Goal: Book appointment/travel/reservation

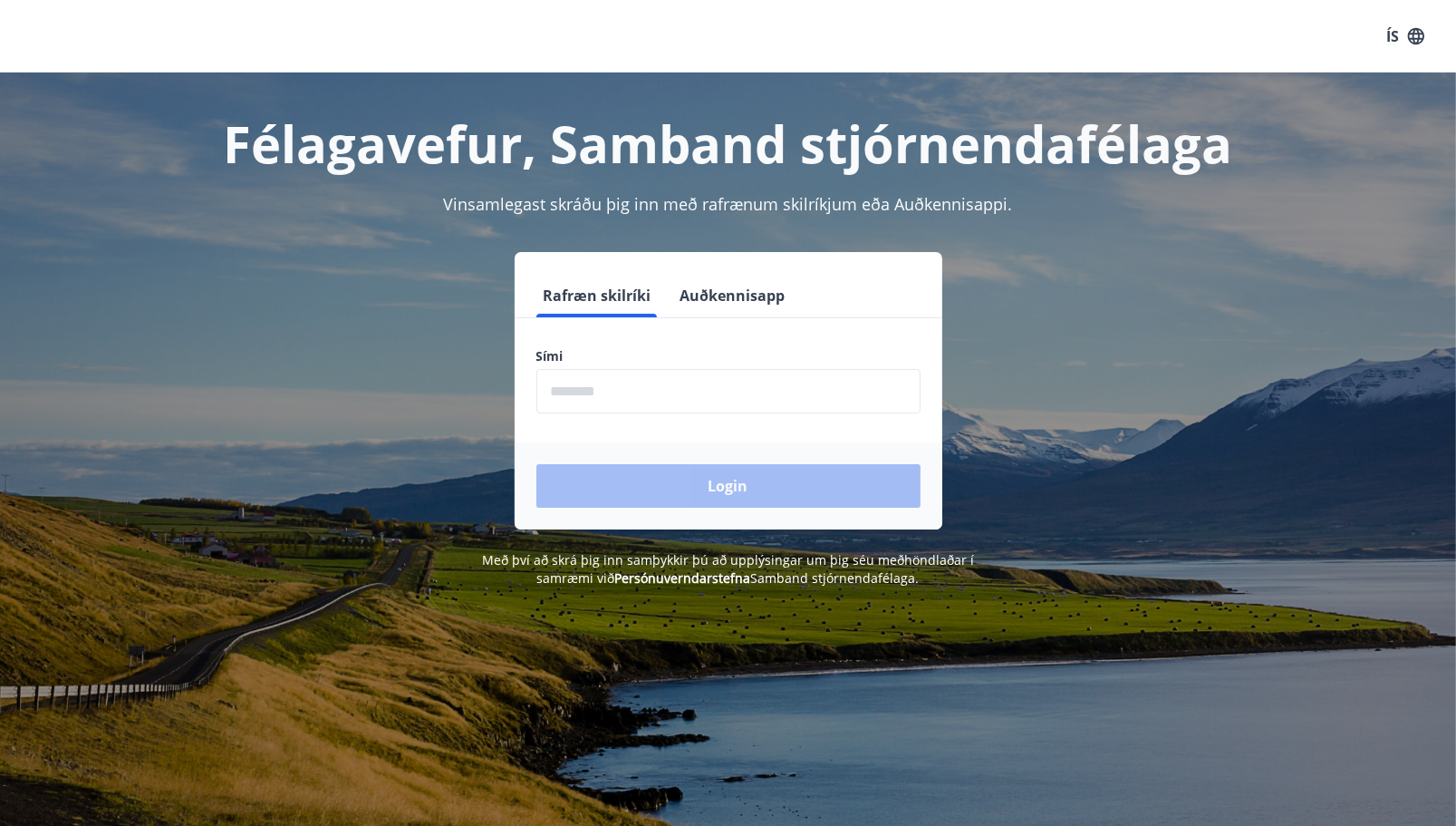
click at [598, 392] on input "phone" at bounding box center [728, 391] width 384 height 44
type input "********"
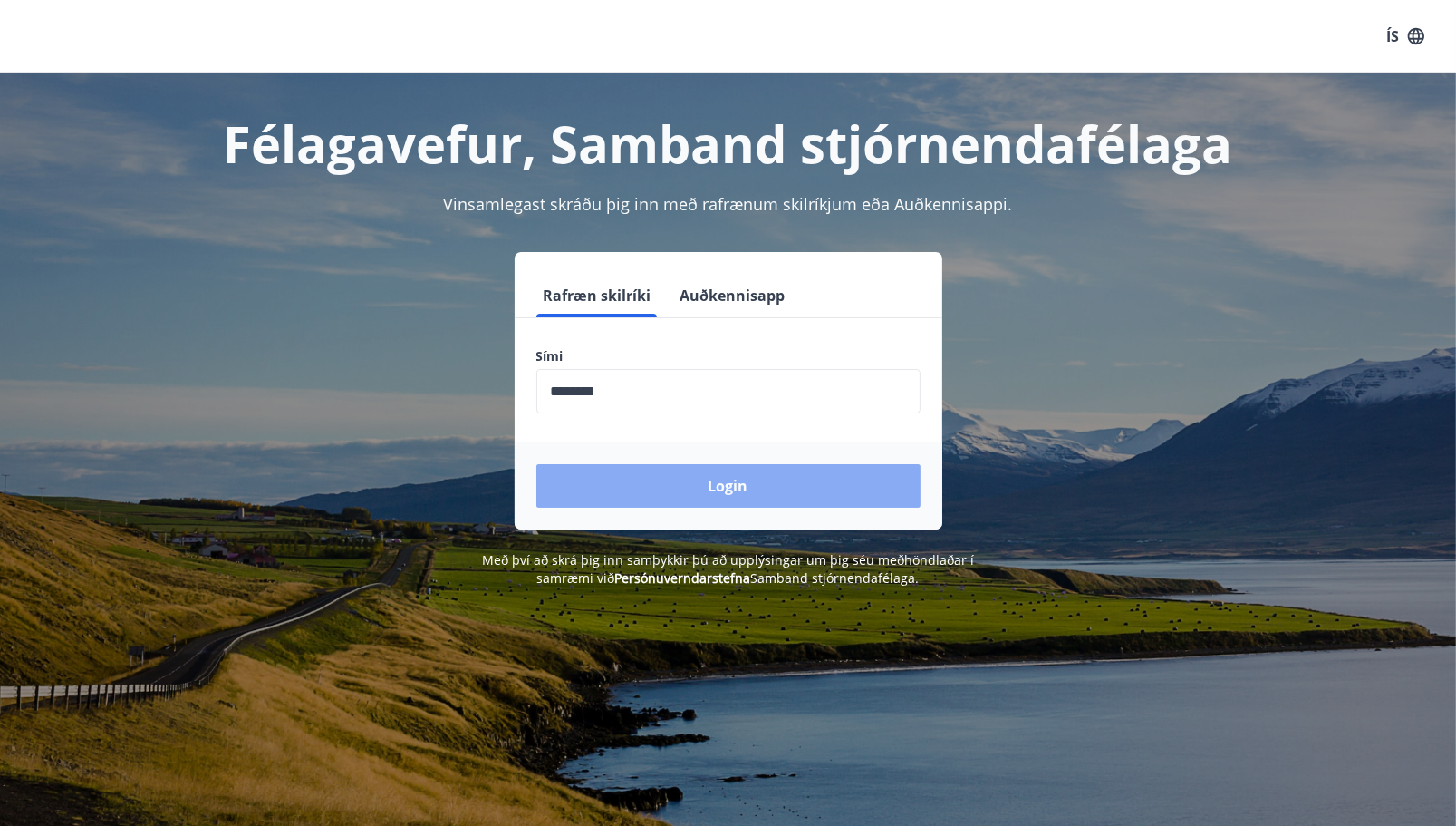
click at [691, 491] on button "Login" at bounding box center [728, 486] width 384 height 43
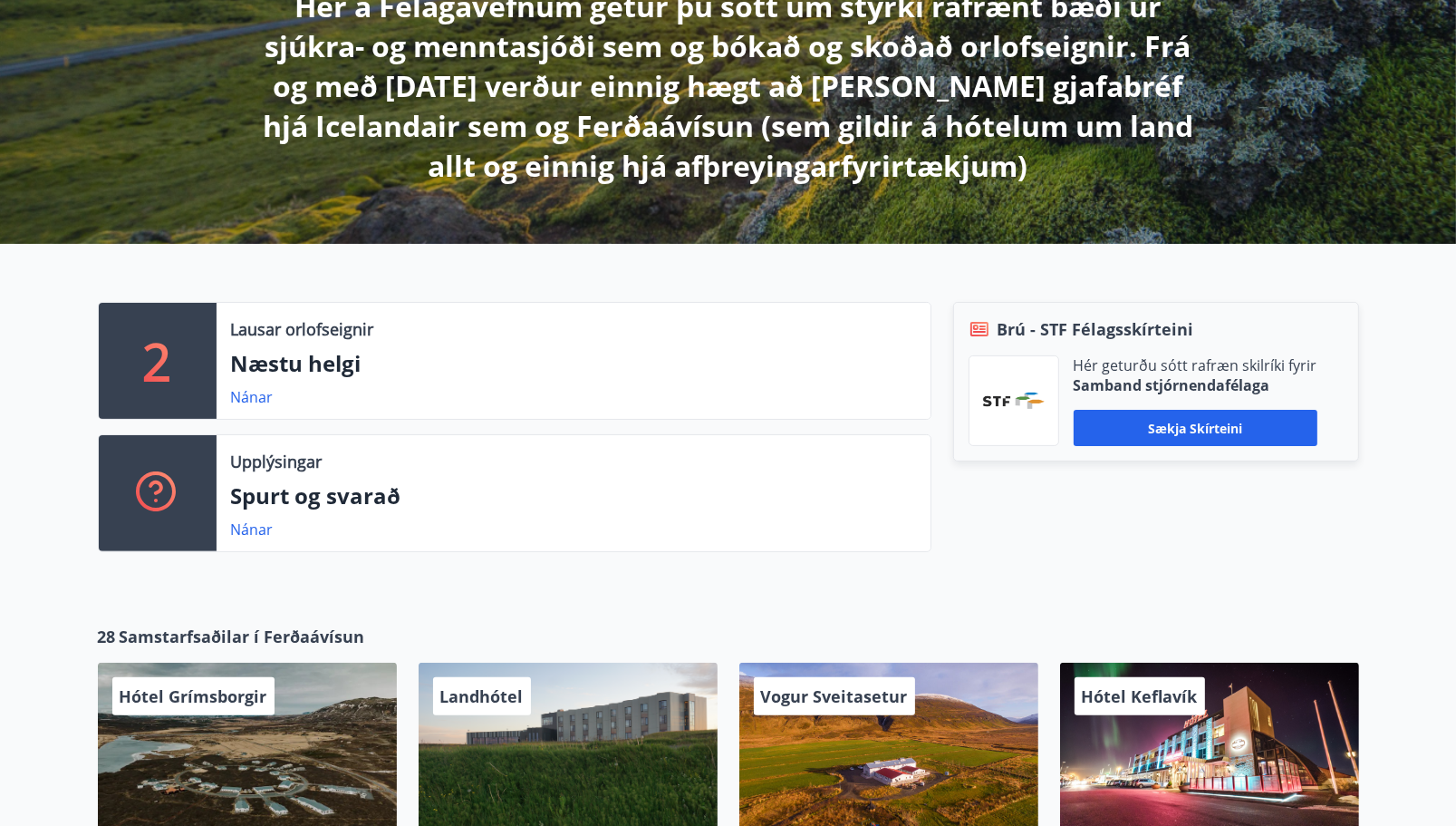
scroll to position [453, 0]
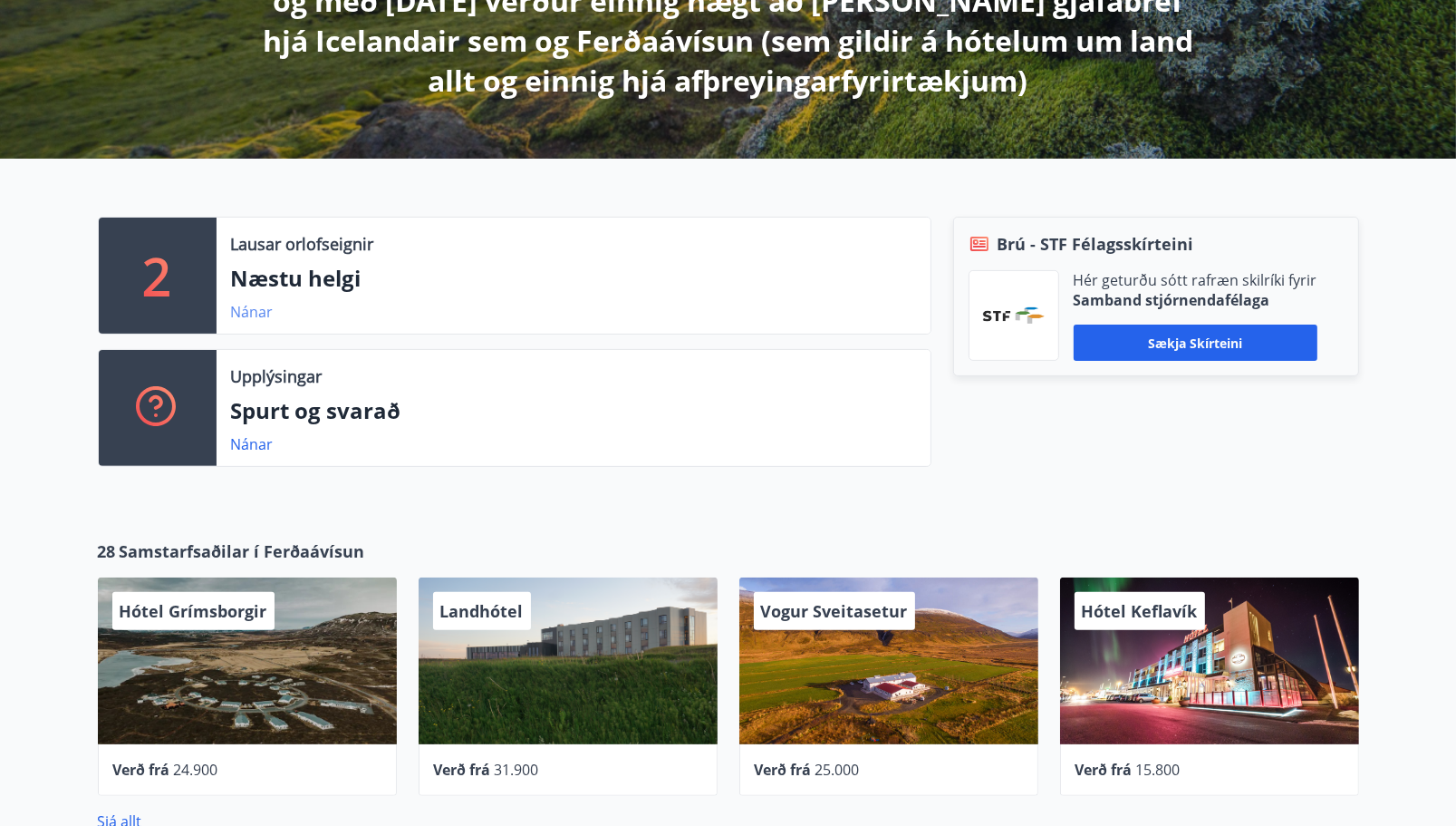
click at [252, 311] on link "Nánar" at bounding box center [252, 312] width 42 height 20
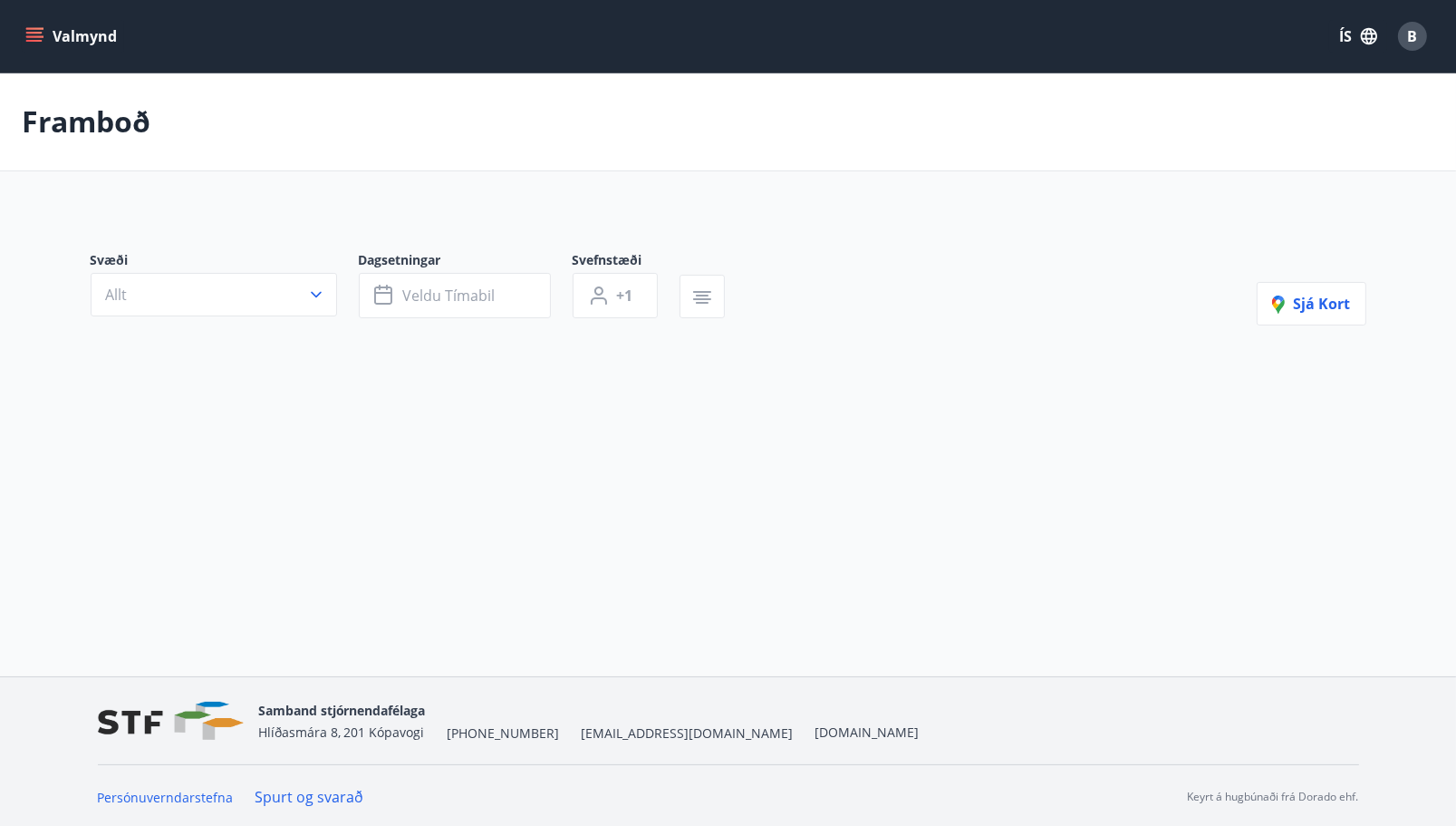
type input "*"
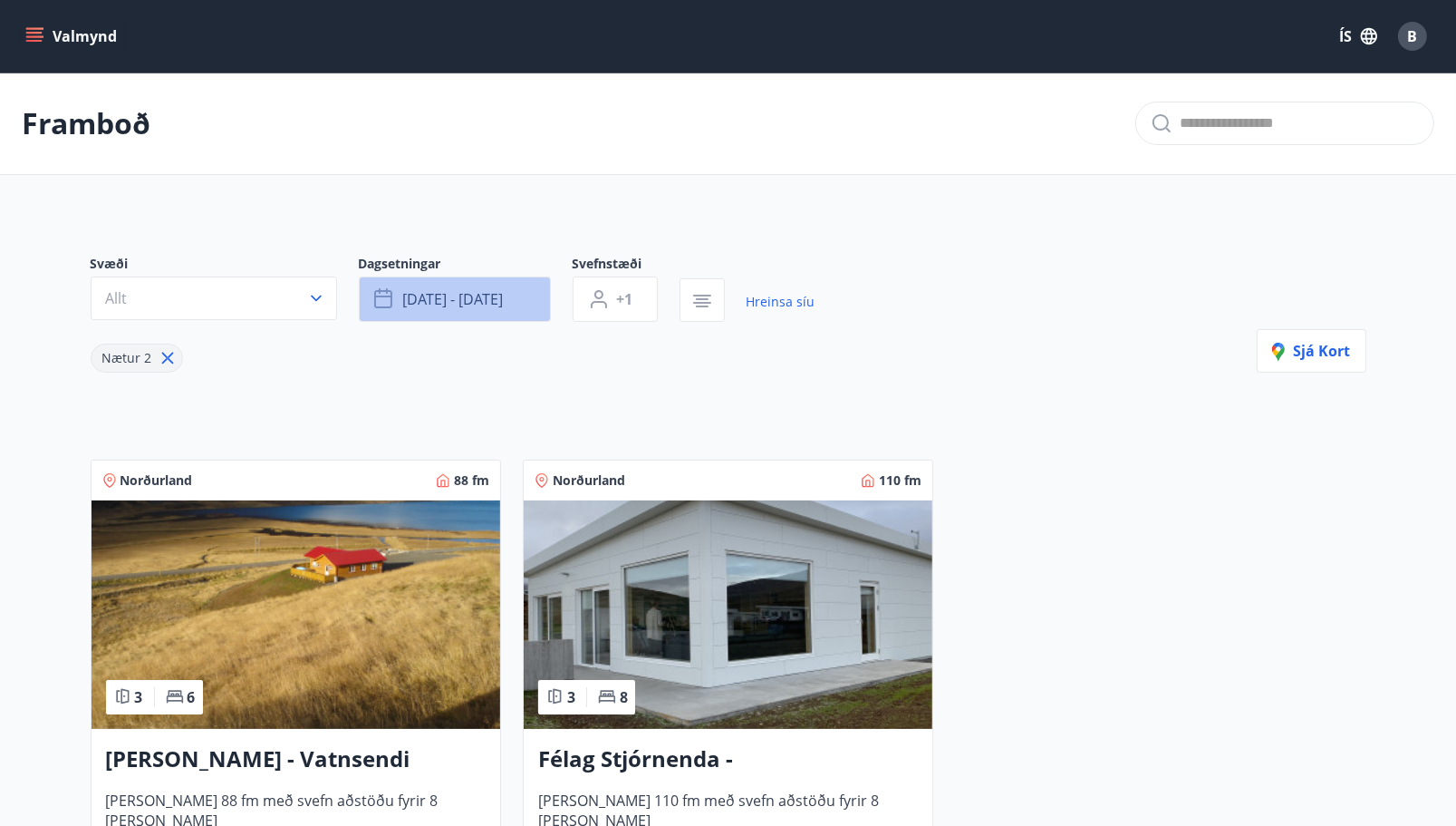
click at [375, 291] on icon "button" at bounding box center [383, 299] width 18 height 18
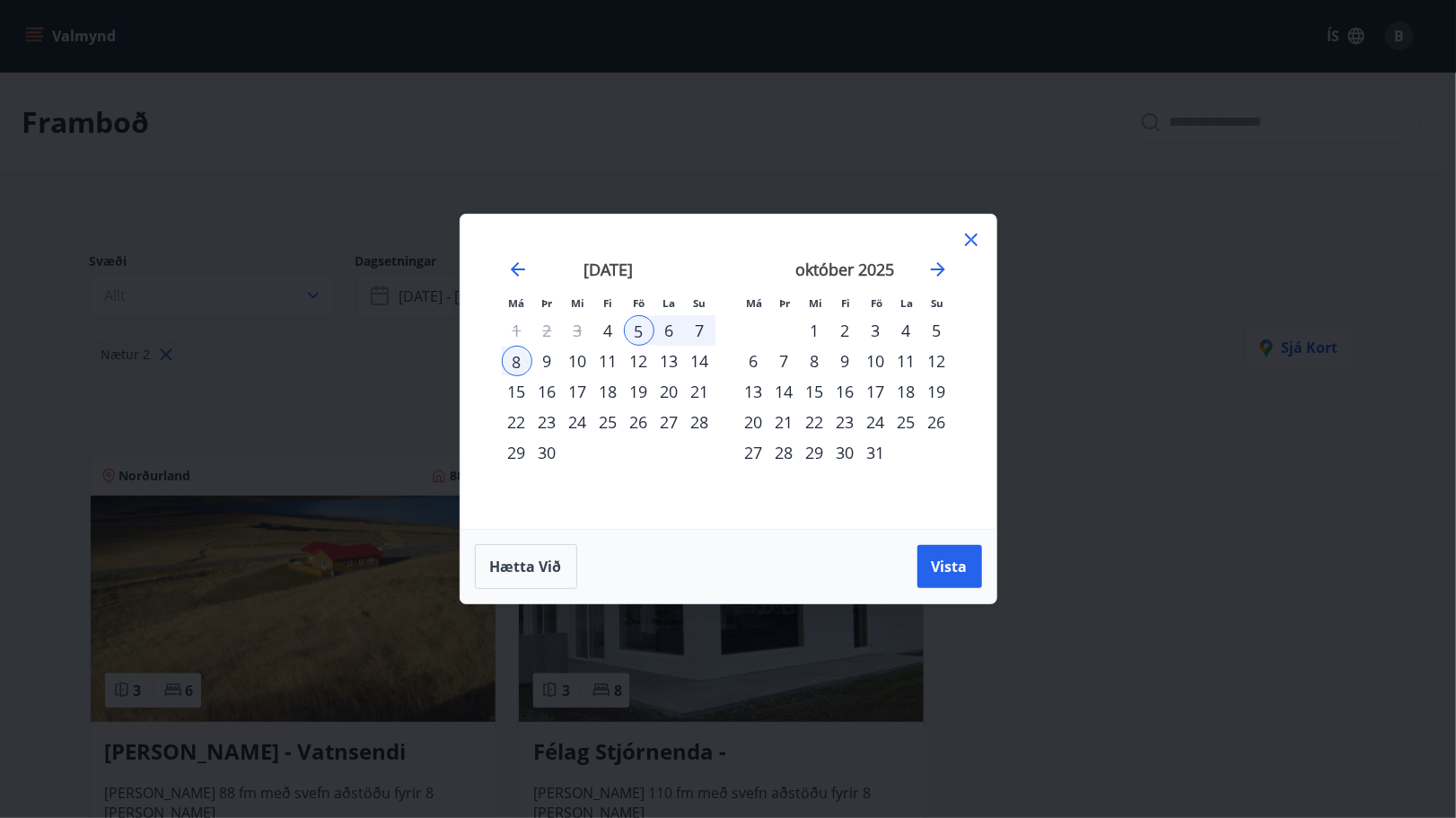
click at [879, 361] on div "10" at bounding box center [876, 361] width 30 height 30
click at [746, 388] on div "13" at bounding box center [754, 391] width 30 height 30
click at [942, 569] on span "Vista" at bounding box center [950, 566] width 36 height 20
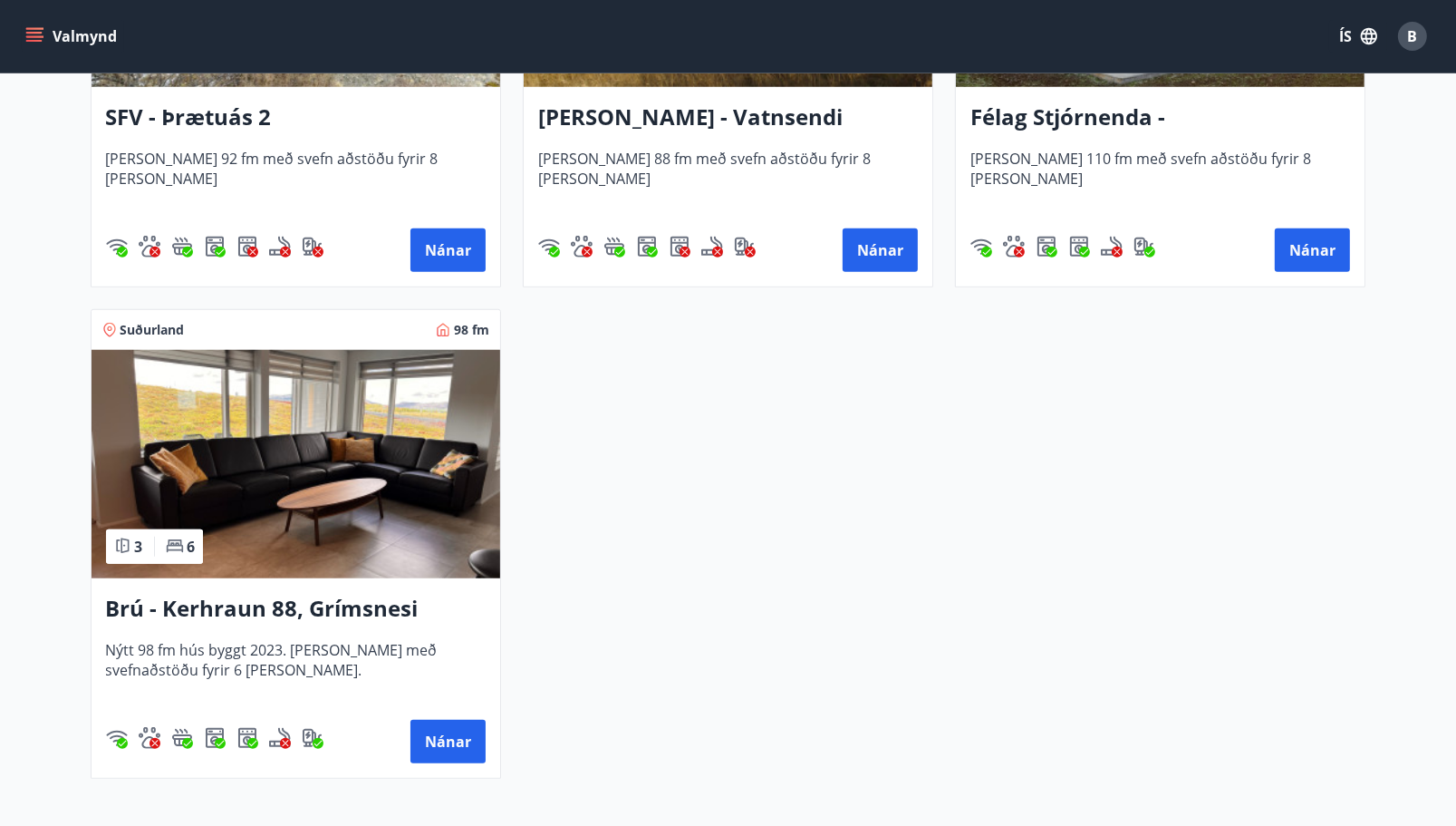
scroll to position [1722, 0]
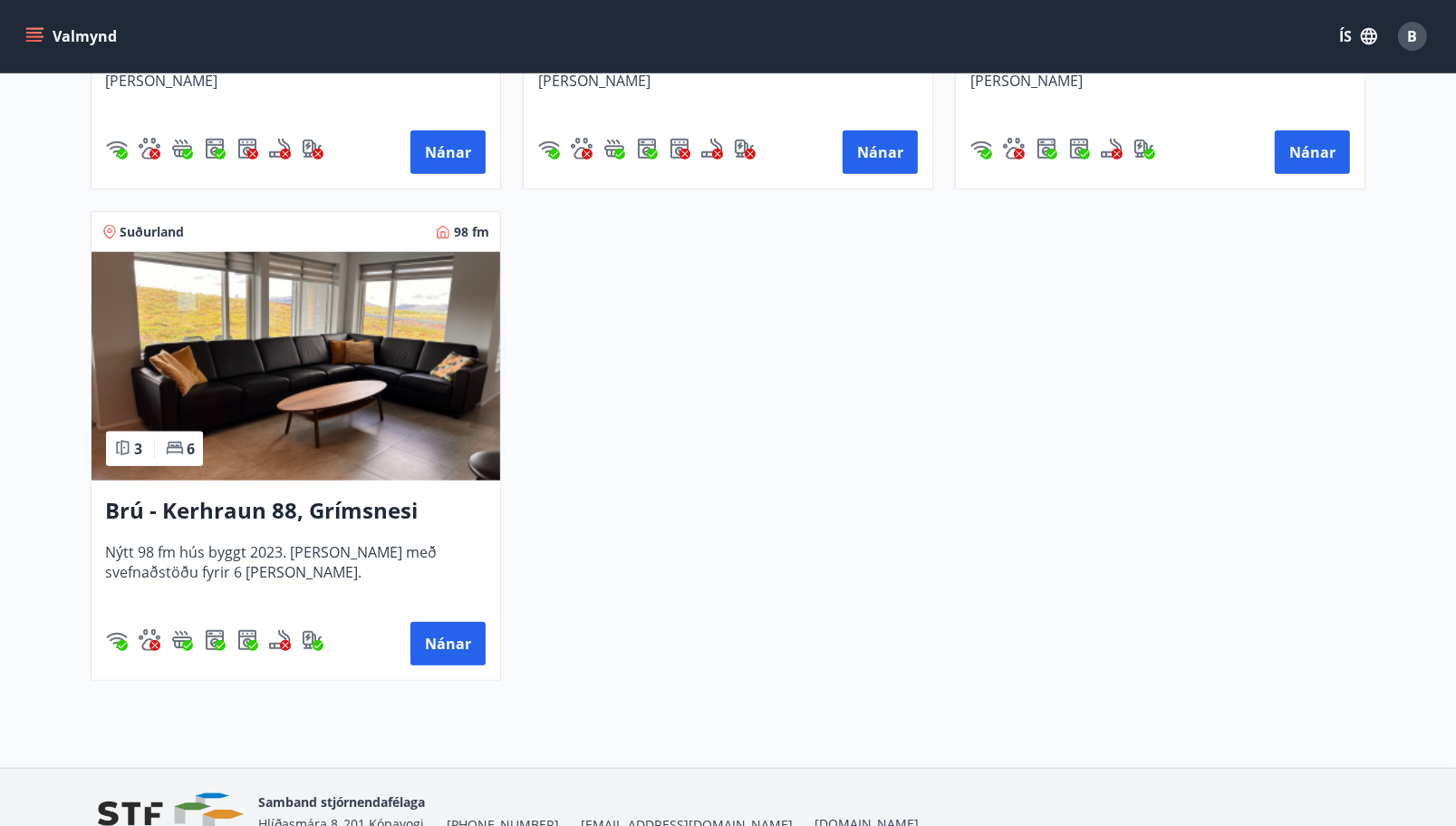
click at [241, 513] on h3 "Brú - Kerhraun 88, Grímsnesi (grænt hús)" at bounding box center [295, 512] width 380 height 33
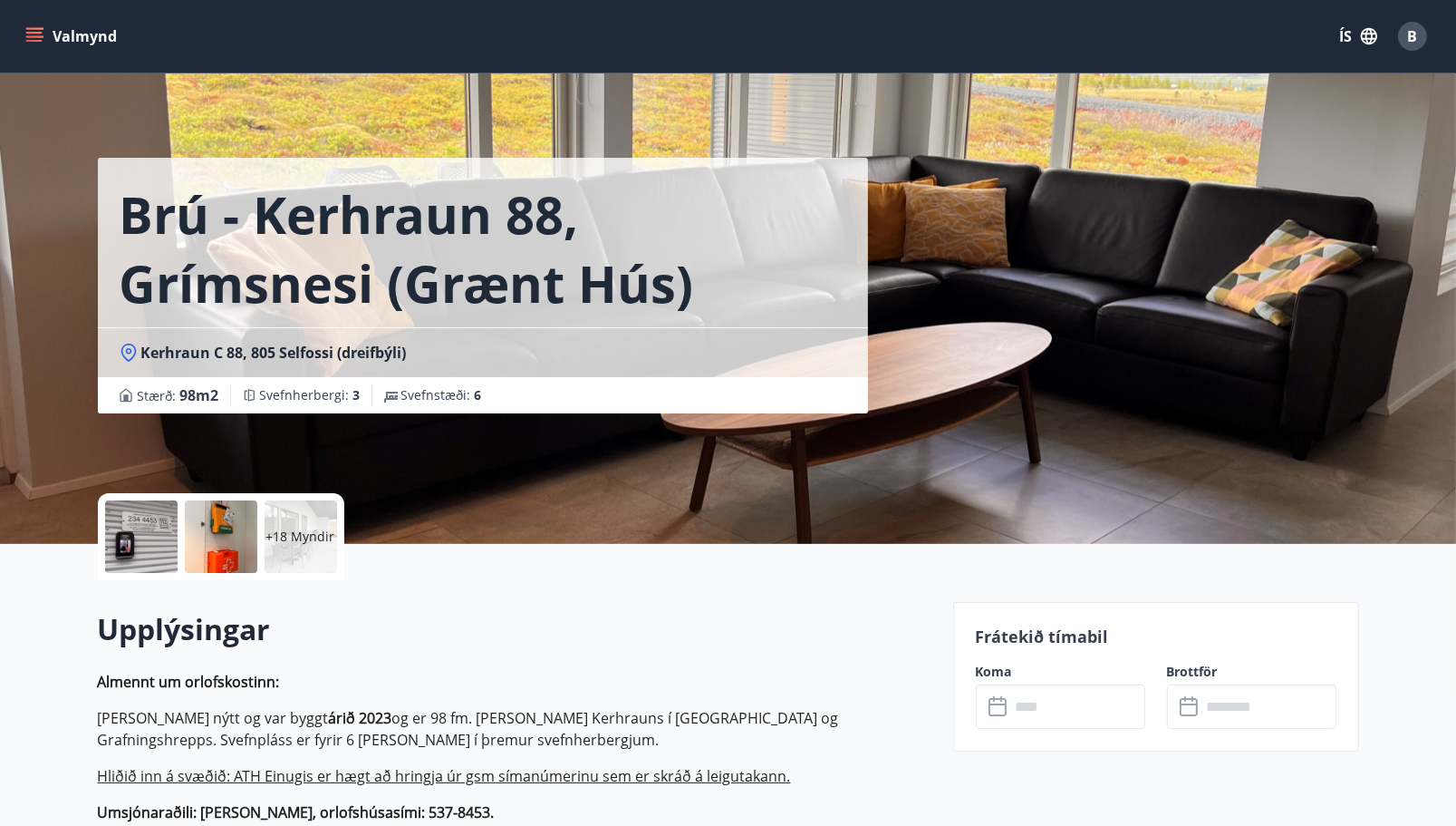
click at [1102, 295] on div "Brú - Kerhraun 88, Grímsnesi (grænt hús) Kerhraun C 88, 805 Selfossi (dreifbýli…" at bounding box center [728, 272] width 1261 height 544
click at [216, 535] on div at bounding box center [220, 536] width 72 height 72
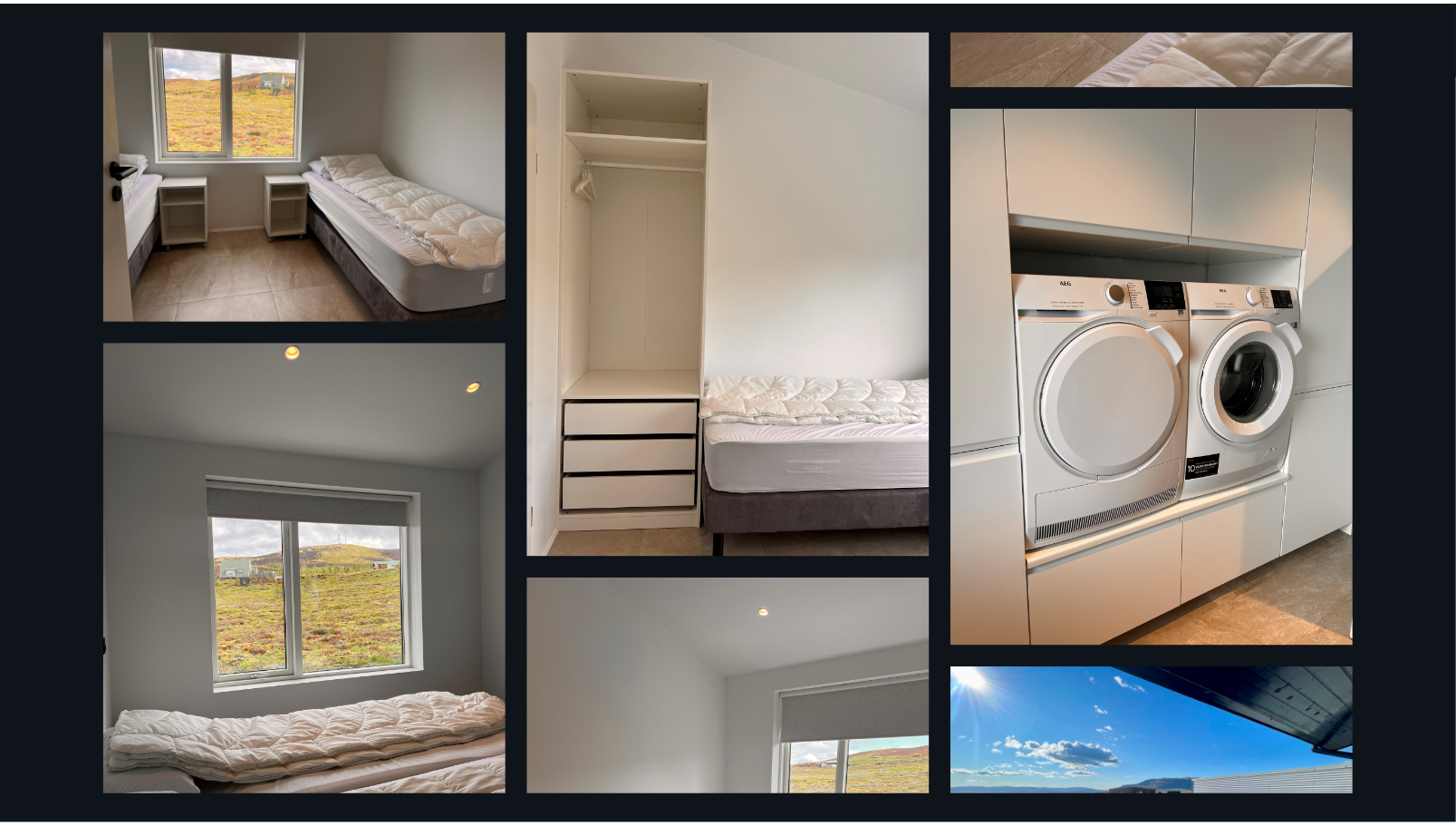
scroll to position [1652, 0]
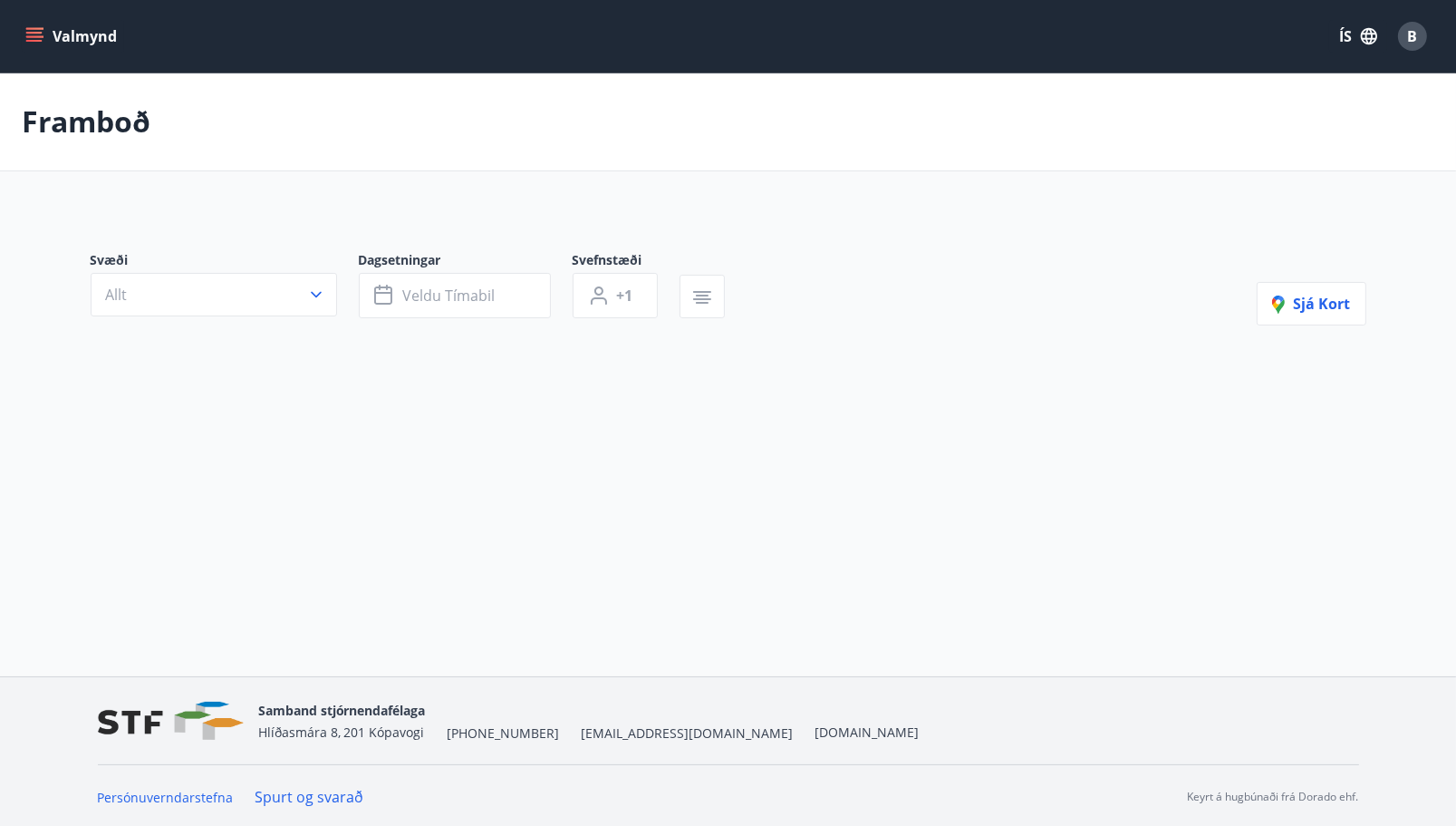
type input "*"
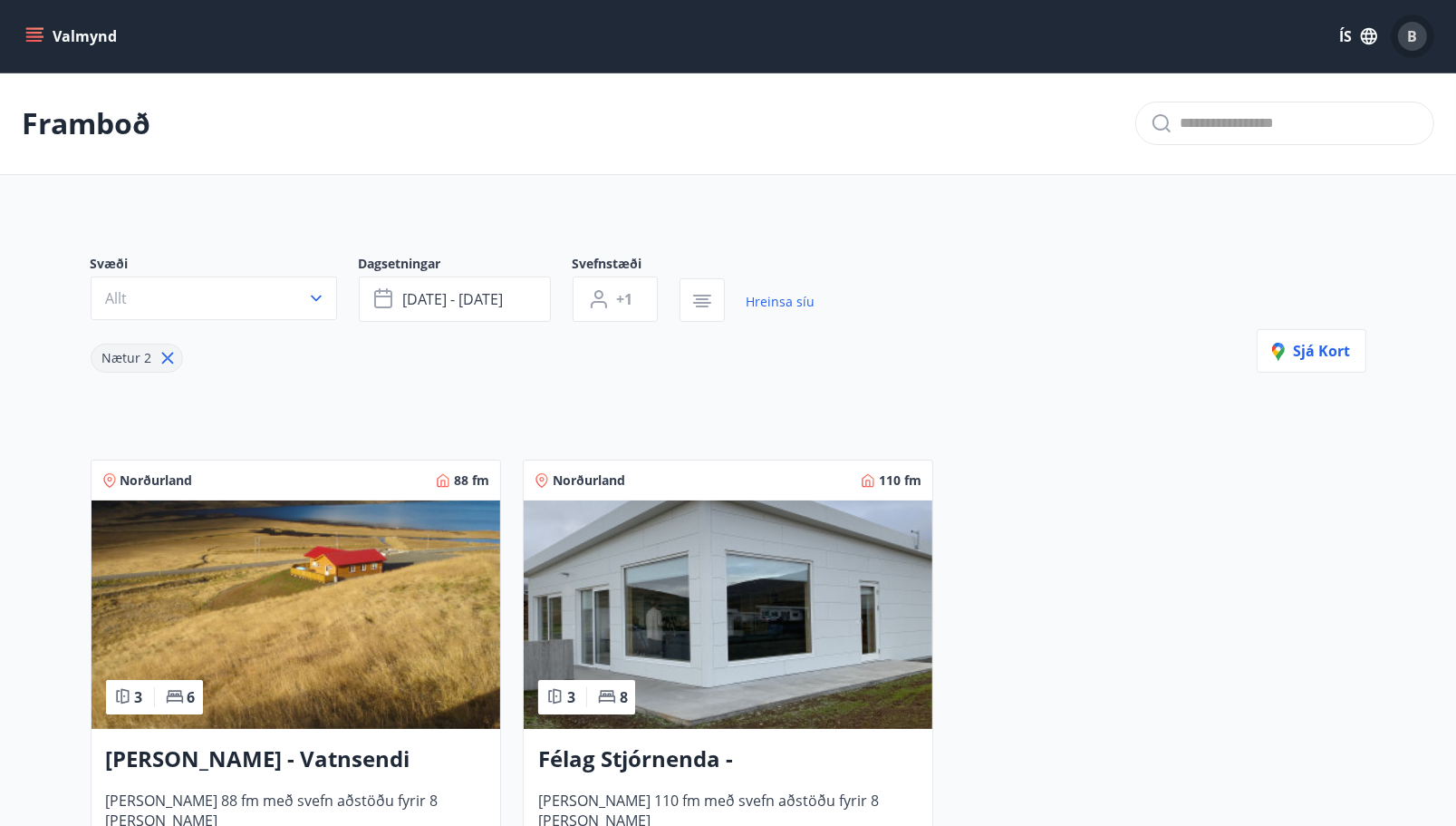
click at [1408, 34] on span "B" at bounding box center [1413, 36] width 10 height 20
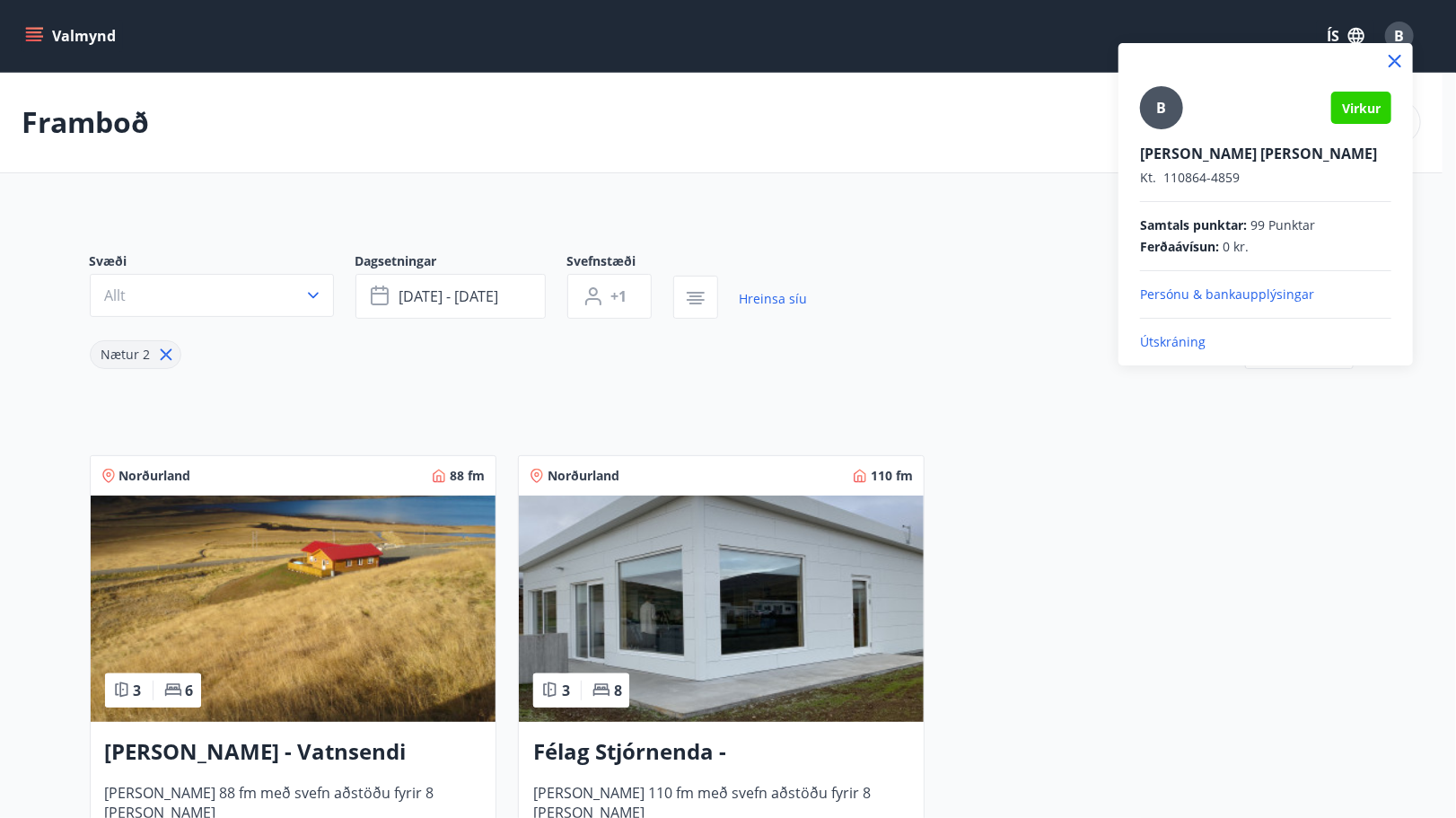
click at [1005, 107] on div at bounding box center [728, 409] width 1456 height 818
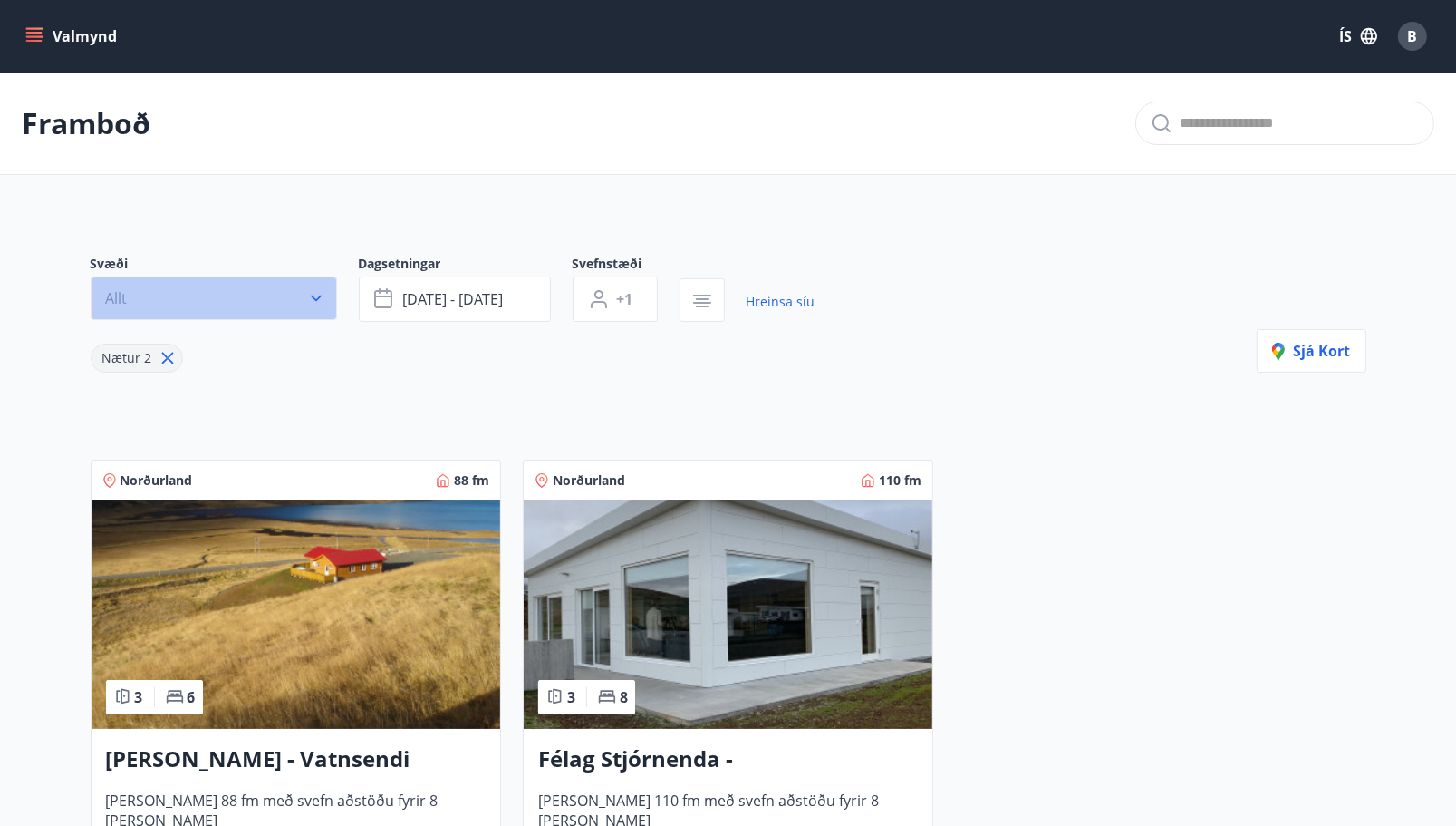
click at [128, 290] on button "Allt" at bounding box center [213, 298] width 246 height 43
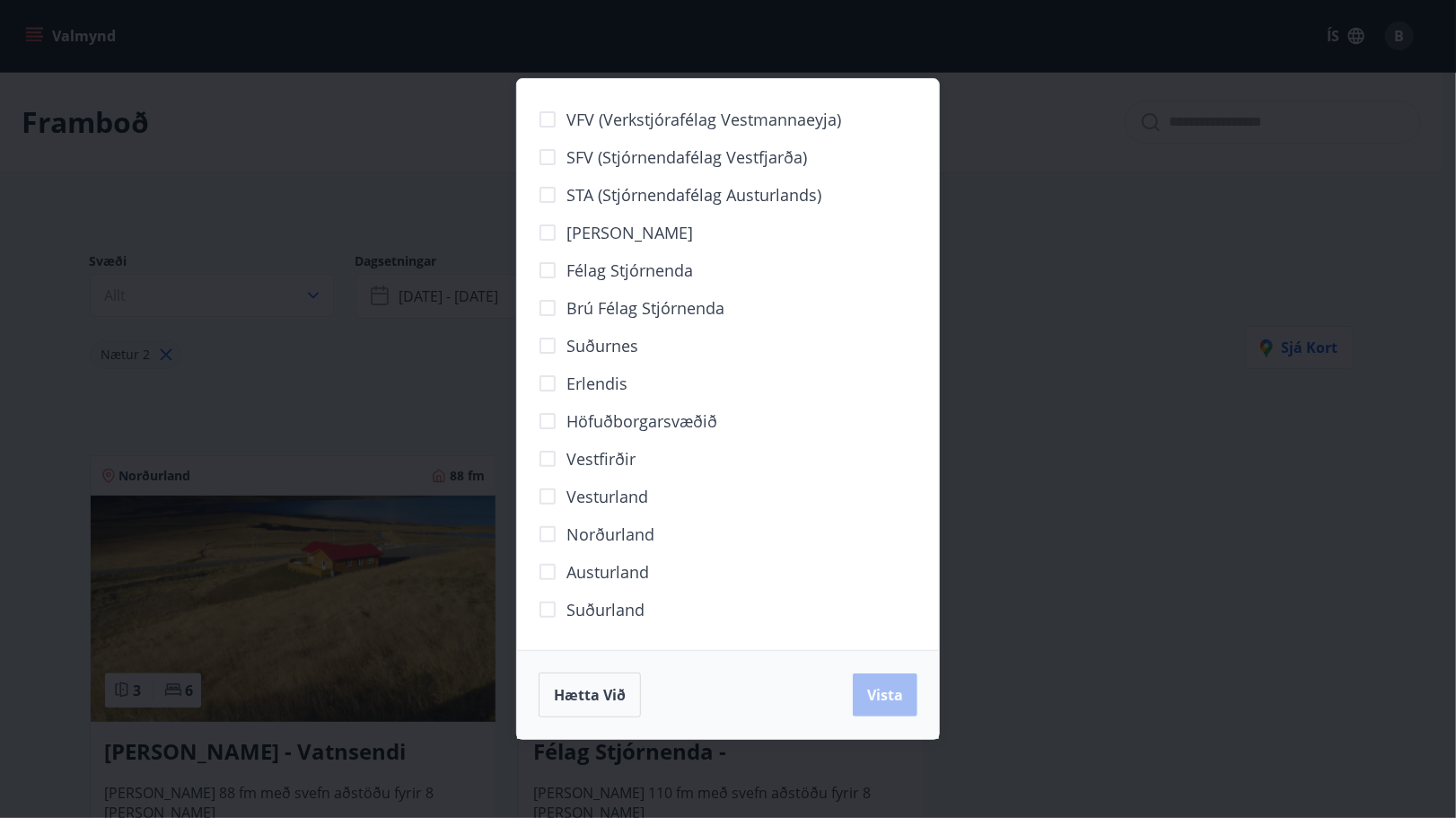
click at [610, 269] on span "Félag stjórnenda" at bounding box center [629, 270] width 127 height 24
click at [617, 307] on span "Brú félag stjórnenda" at bounding box center [646, 308] width 158 height 24
click at [898, 685] on span "Vista" at bounding box center [886, 694] width 36 height 20
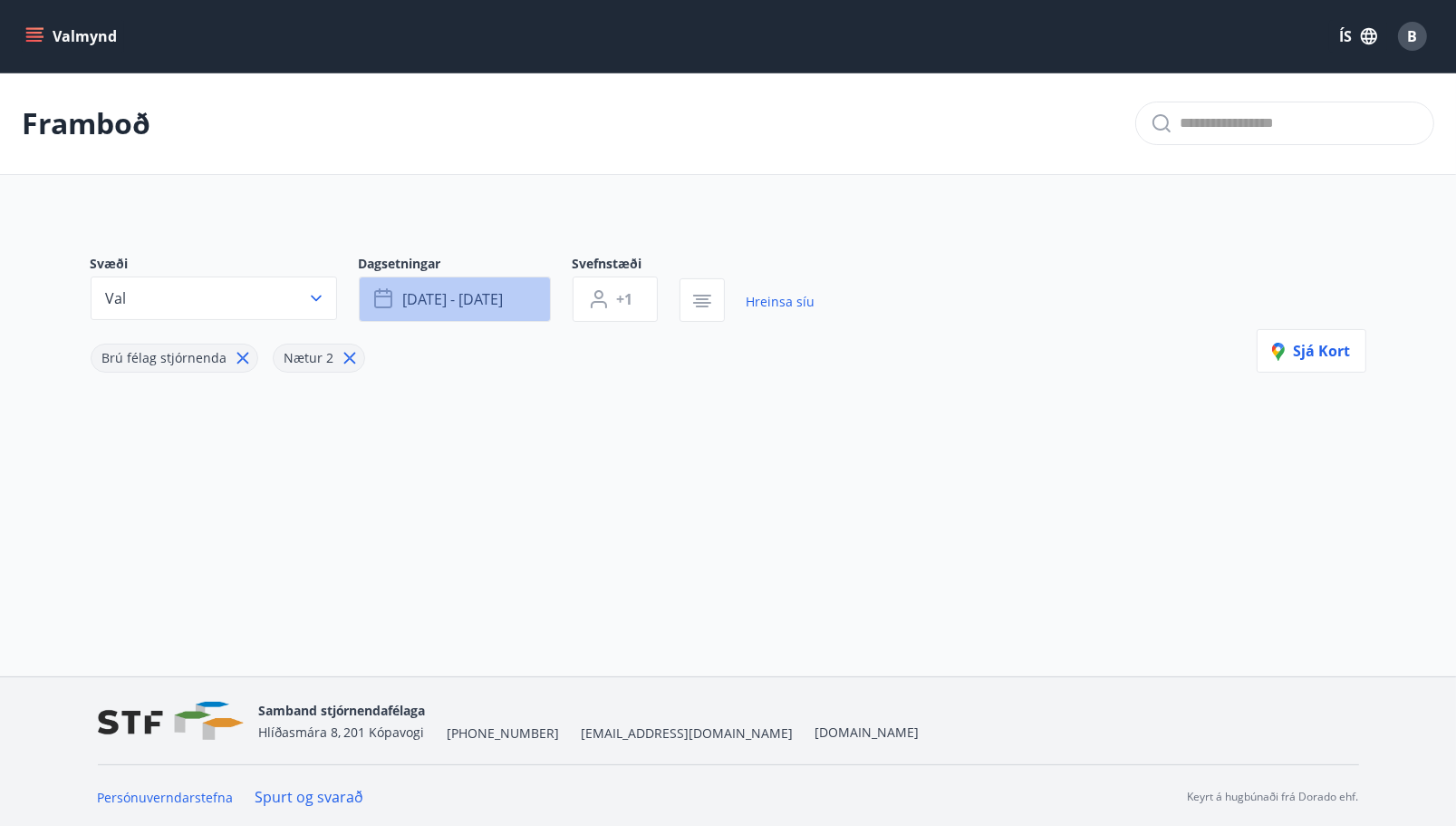
click at [391, 297] on icon "button" at bounding box center [384, 299] width 22 height 22
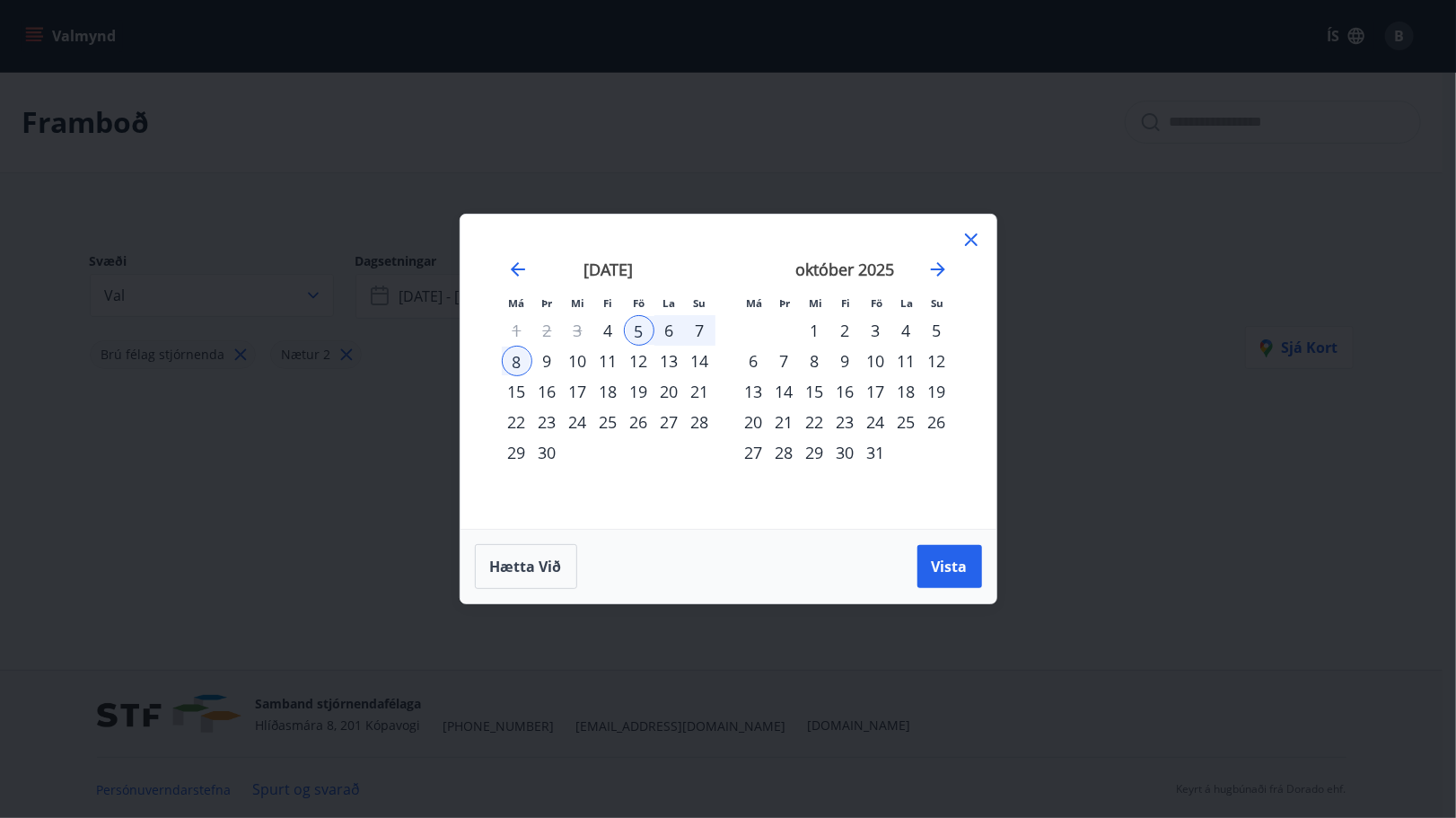
click at [876, 362] on div "10" at bounding box center [876, 361] width 30 height 30
click at [752, 385] on div "13" at bounding box center [754, 391] width 30 height 30
click at [951, 569] on span "Vista" at bounding box center [950, 566] width 36 height 20
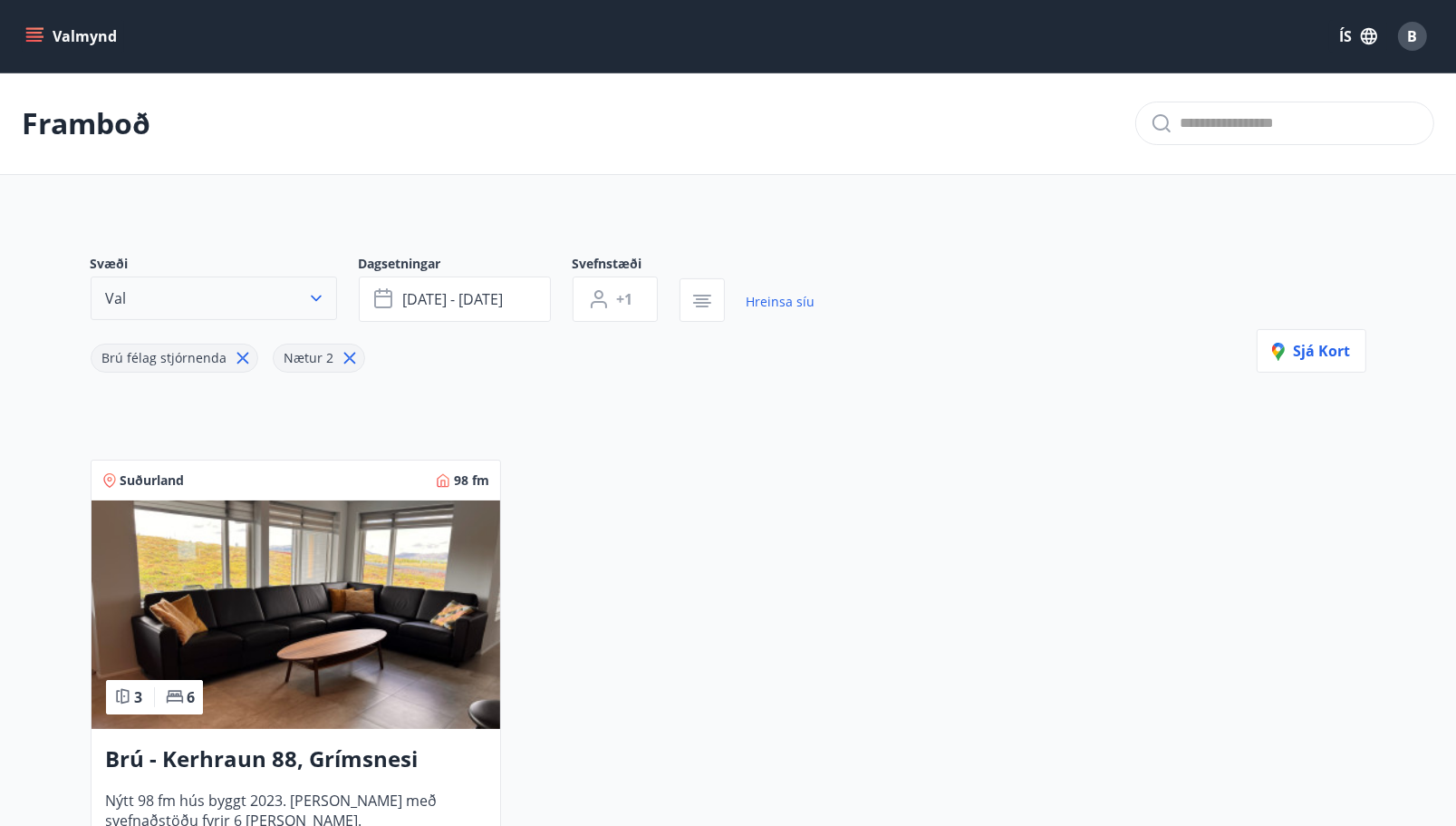
click at [311, 298] on icon "button" at bounding box center [316, 298] width 18 height 18
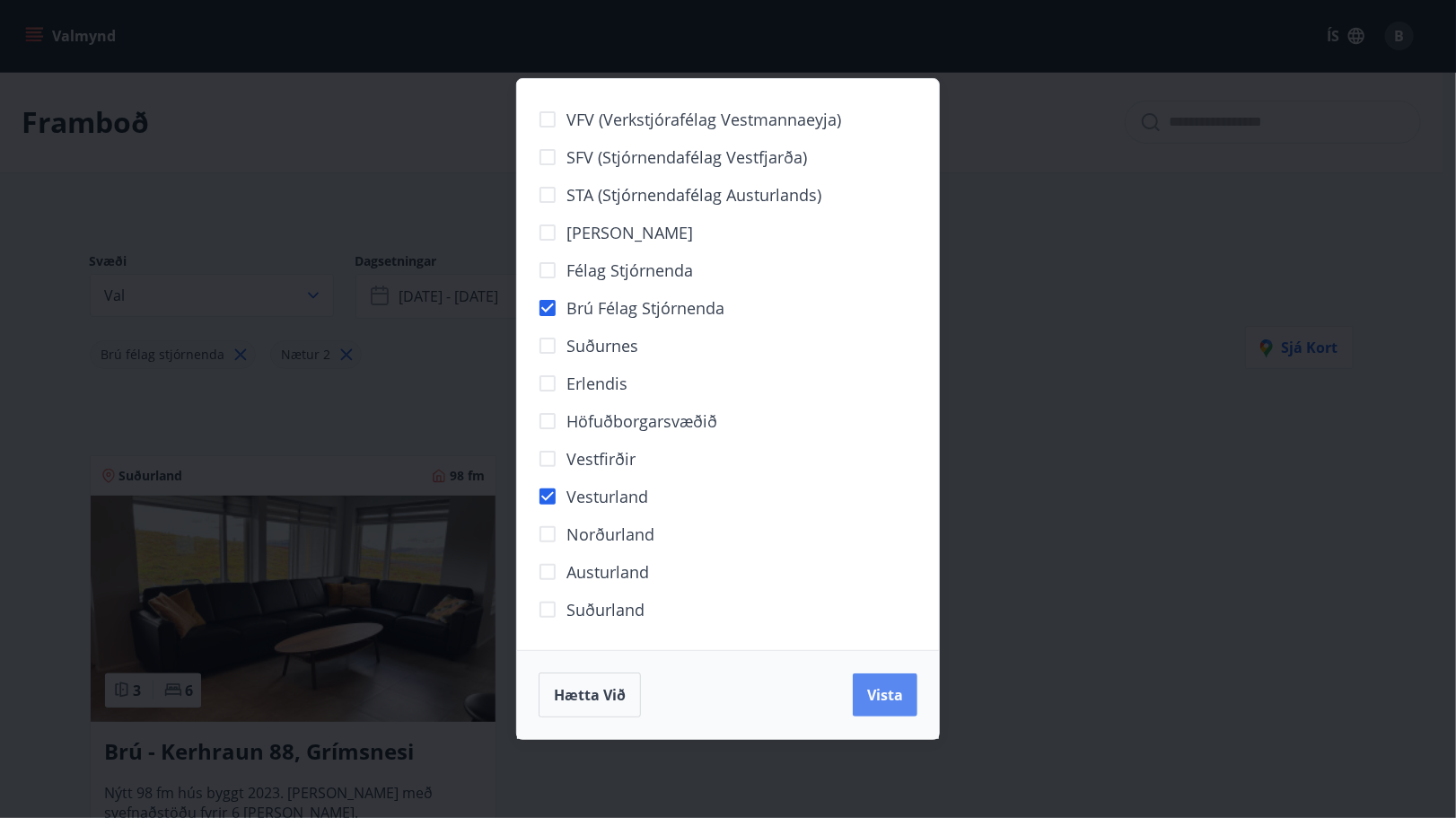
click at [886, 682] on button "Vista" at bounding box center [886, 694] width 65 height 43
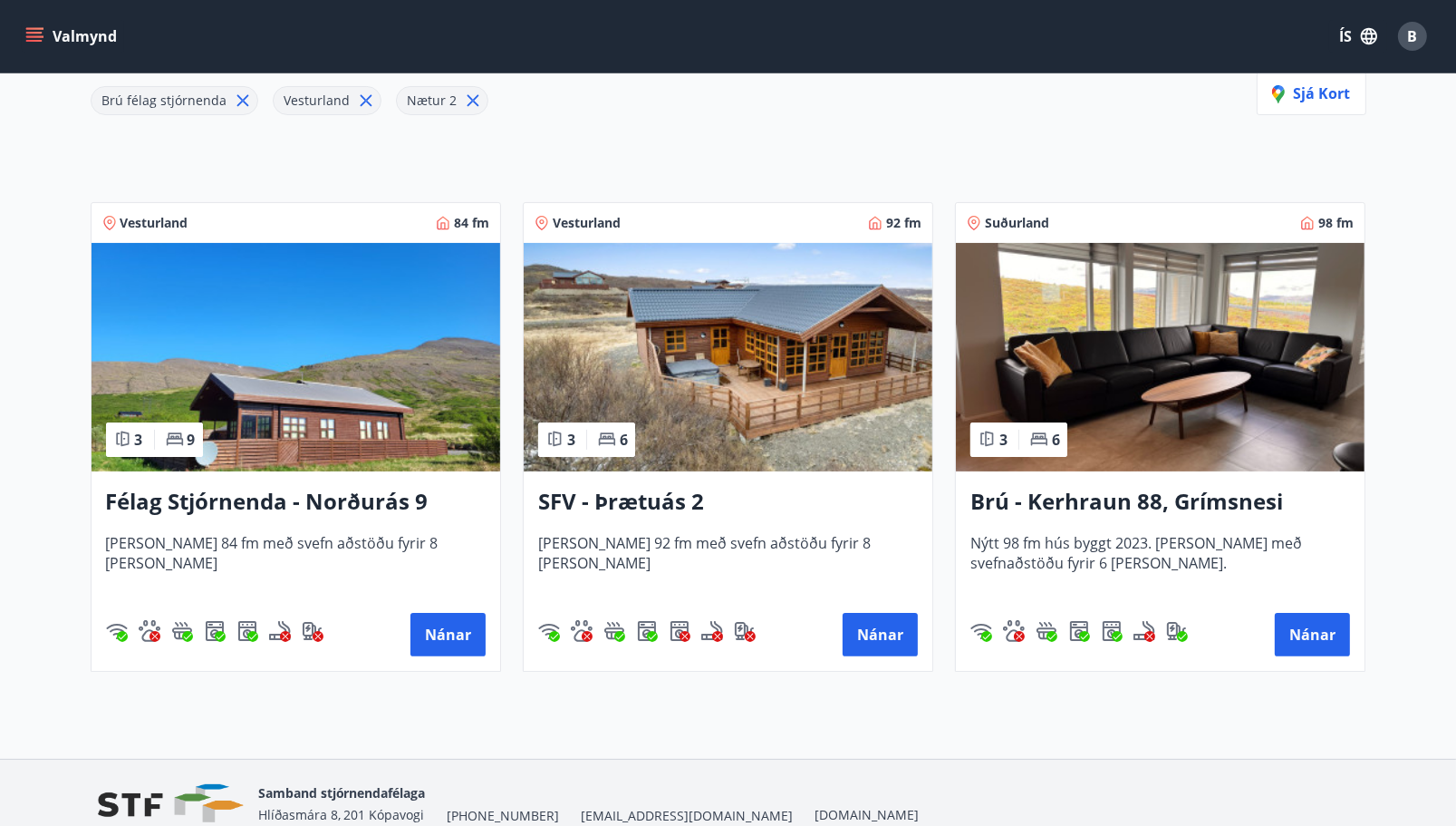
scroll to position [272, 0]
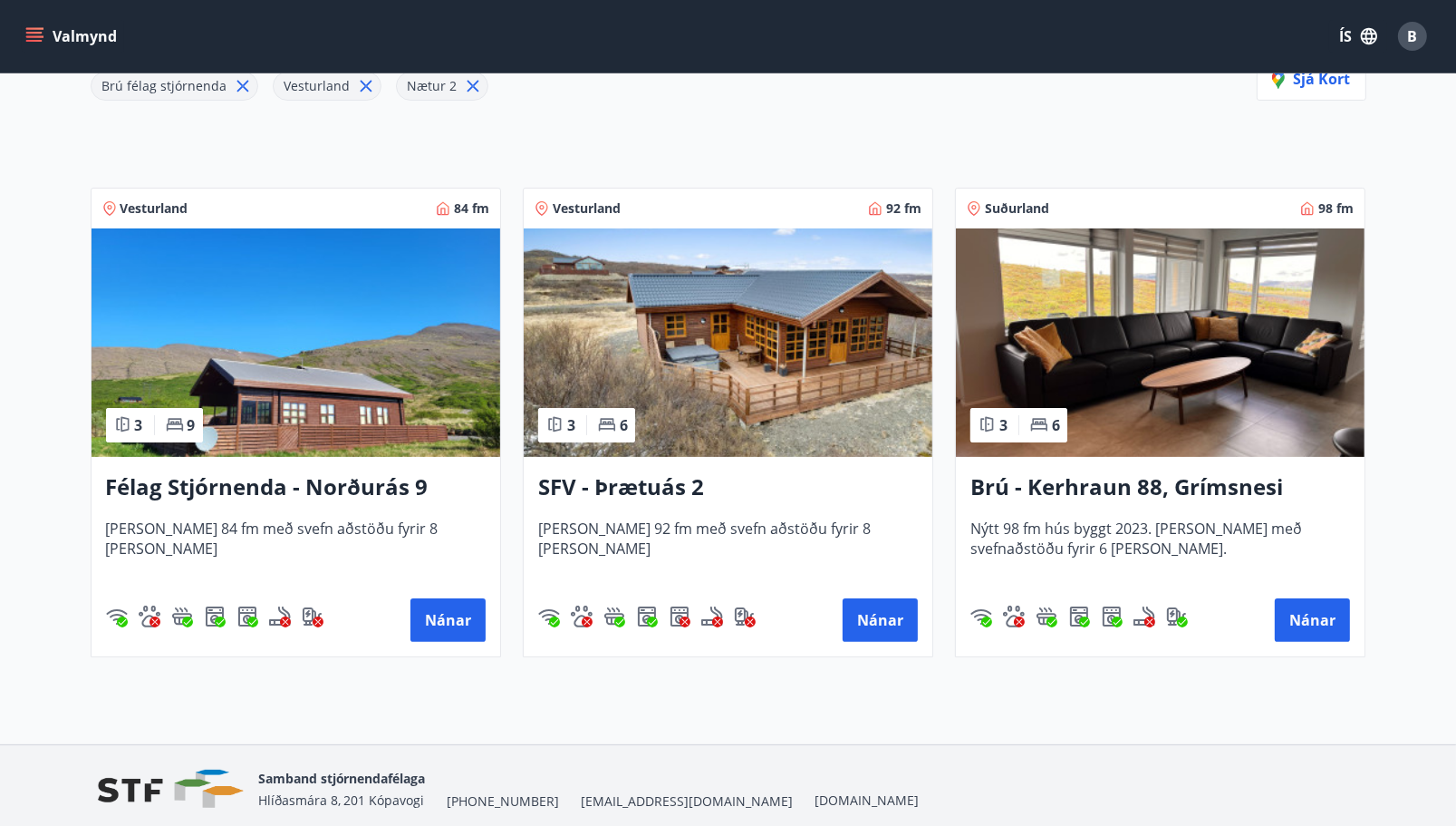
click at [643, 477] on h3 "SFV - Þrætuás 2" at bounding box center [728, 488] width 380 height 33
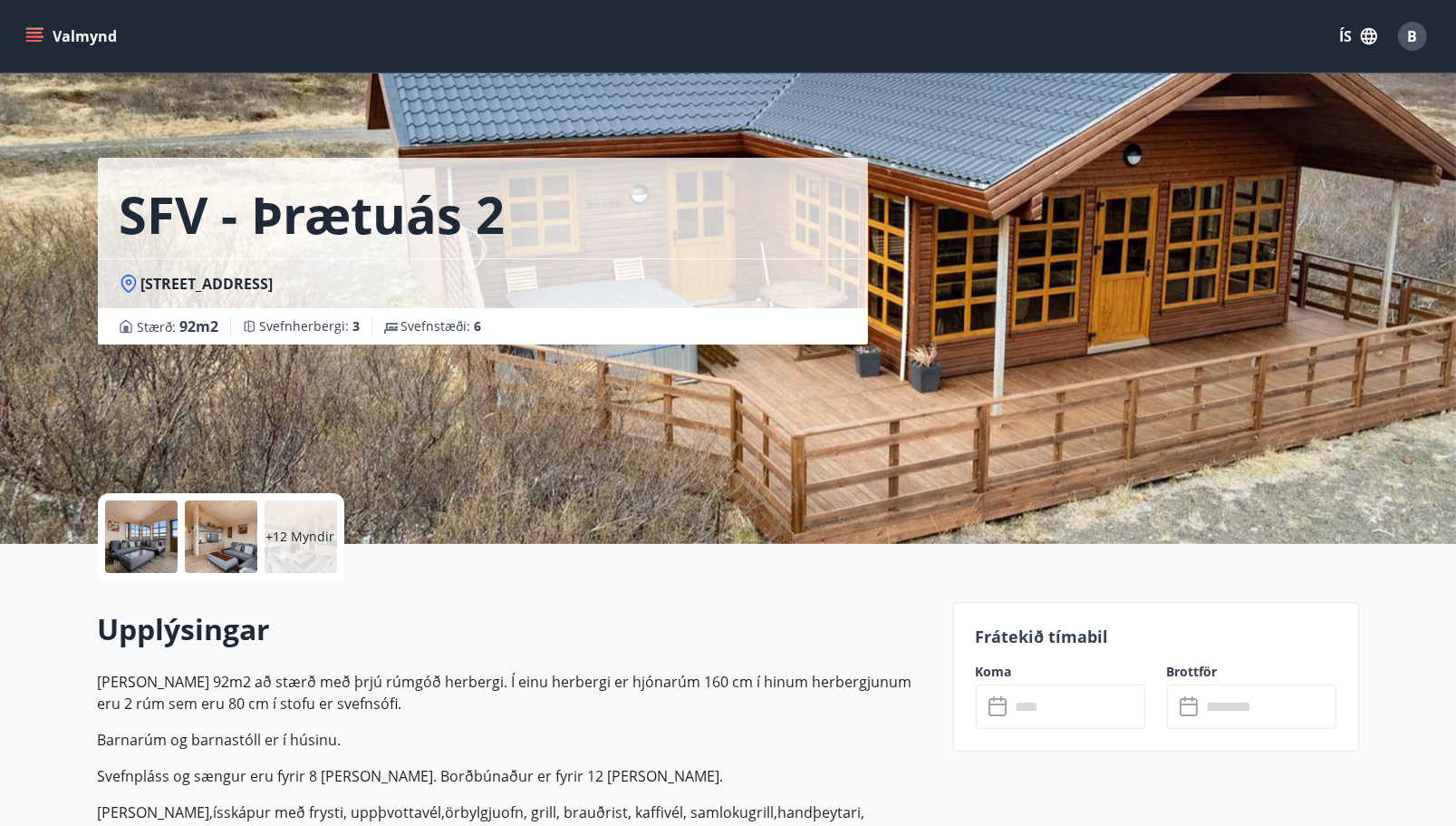
click at [136, 517] on div at bounding box center [140, 536] width 72 height 72
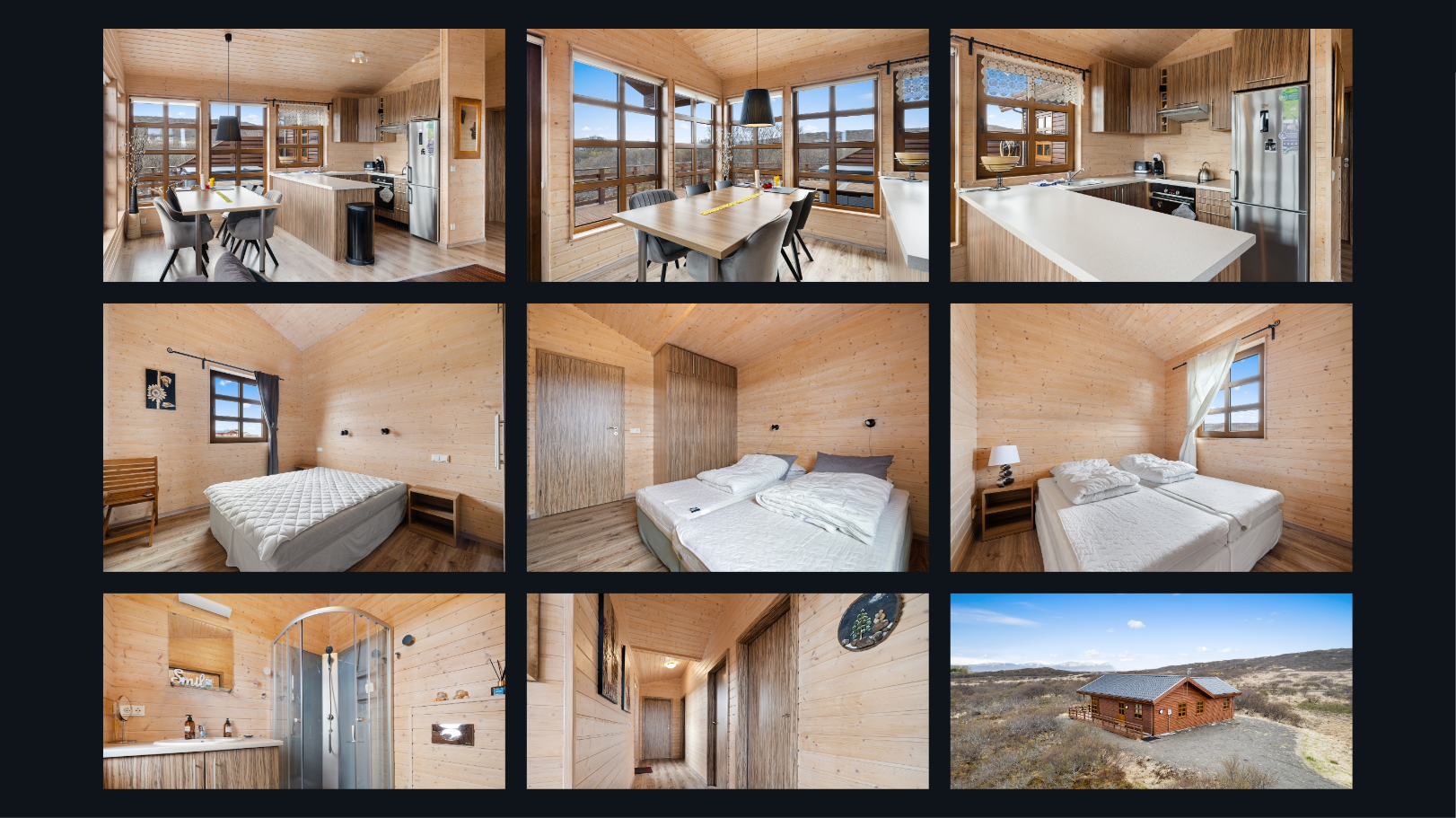
scroll to position [992, 0]
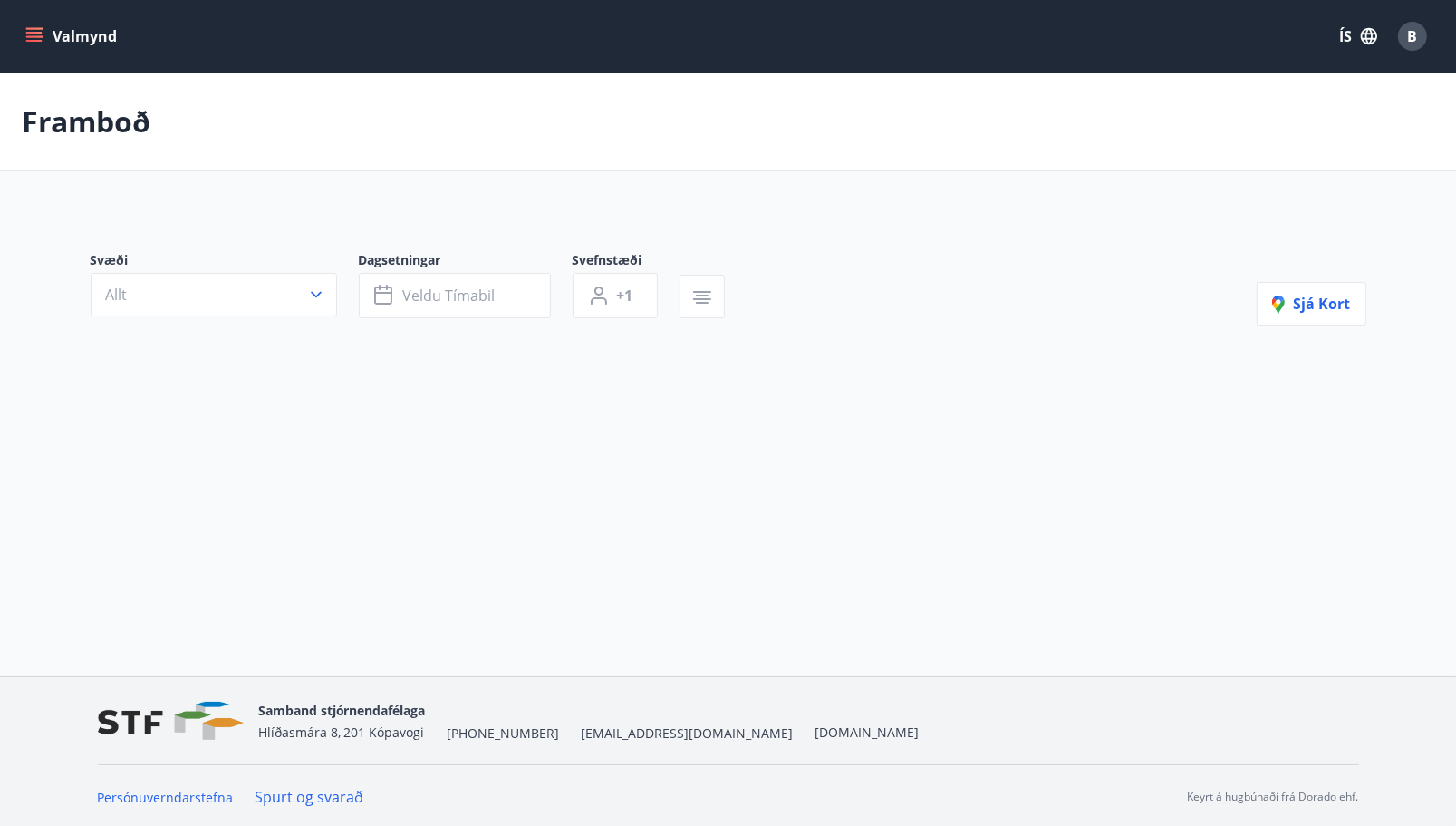
click at [1404, 39] on div "B" at bounding box center [1413, 37] width 29 height 29
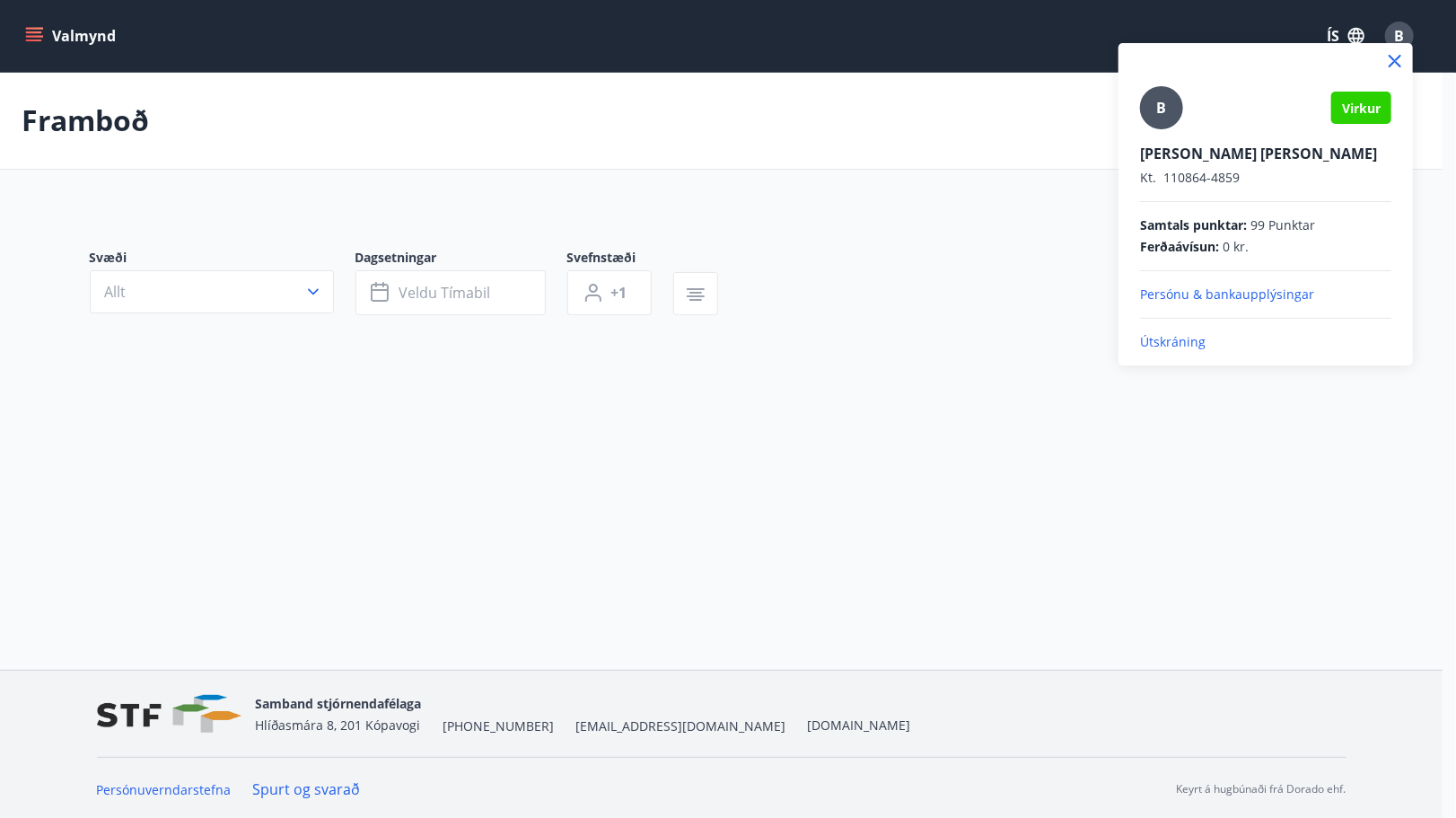
type input "*"
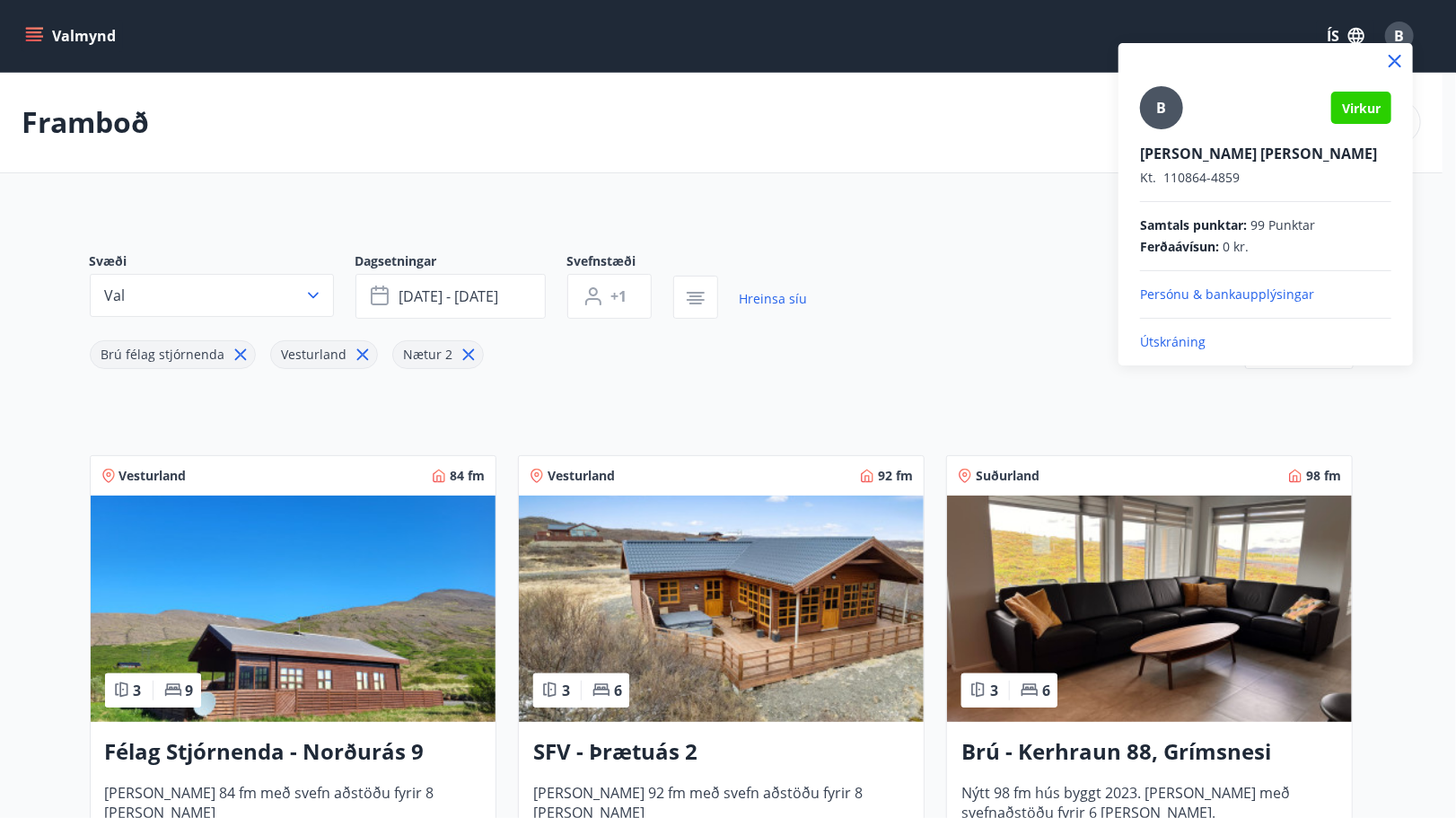
click at [1156, 340] on p "Útskráning" at bounding box center [1266, 342] width 251 height 18
